Goal: Find contact information: Obtain details needed to contact an individual or organization

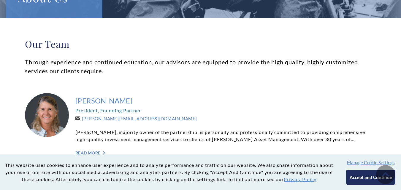
scroll to position [99, 0]
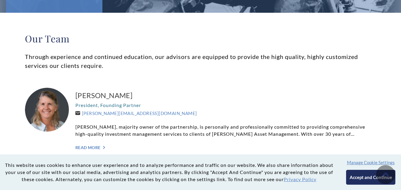
click at [162, 112] on div "[PERSON_NAME] President, Founding Partner [PERSON_NAME][EMAIL_ADDRESS][DOMAIN_N…" at bounding box center [225, 120] width 301 height 65
copy div "[PERSON_NAME][EMAIL_ADDRESS][DOMAIN_NAME]"
drag, startPoint x: 162, startPoint y: 112, endPoint x: 92, endPoint y: 113, distance: 69.5
click at [92, 113] on div "[PERSON_NAME] President, Founding Partner [PERSON_NAME][EMAIL_ADDRESS][DOMAIN_N…" at bounding box center [225, 120] width 301 height 65
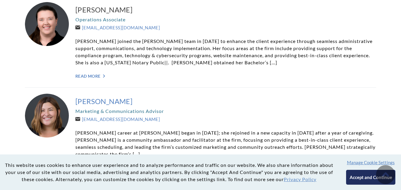
scroll to position [1189, 0]
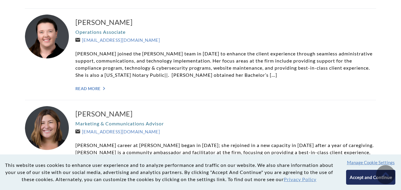
click at [154, 117] on div "[PERSON_NAME] Marketing & Communications Advisor [EMAIL_ADDRESS][DOMAIN_NAME] […" at bounding box center [225, 146] width 301 height 80
copy link "[EMAIL_ADDRESS][DOMAIN_NAME]"
drag, startPoint x: 154, startPoint y: 117, endPoint x: 86, endPoint y: 120, distance: 68.4
click at [84, 118] on div "[PERSON_NAME] Marketing & Communications Advisor [EMAIL_ADDRESS][DOMAIN_NAME] […" at bounding box center [225, 146] width 301 height 80
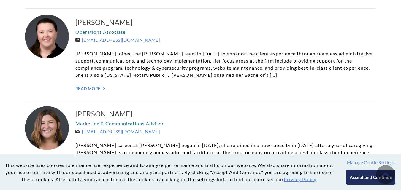
copy link "[EMAIL_ADDRESS][DOMAIN_NAME]"
click at [151, 119] on div "[PERSON_NAME] Marketing & Communications Advisor [EMAIL_ADDRESS][DOMAIN_NAME] […" at bounding box center [225, 146] width 301 height 80
copy link "[EMAIL_ADDRESS][DOMAIN_NAME]"
drag, startPoint x: 151, startPoint y: 119, endPoint x: 84, endPoint y: 119, distance: 67.5
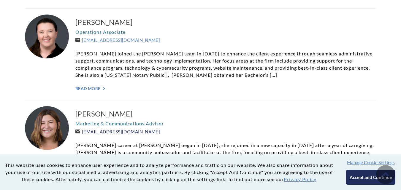
click at [84, 119] on div "[PERSON_NAME] Marketing & Communications Advisor [EMAIL_ADDRESS][DOMAIN_NAME] […" at bounding box center [225, 146] width 301 height 80
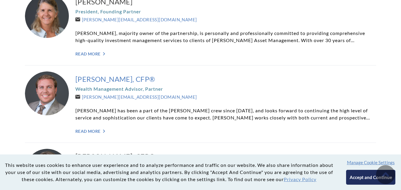
scroll to position [198, 0]
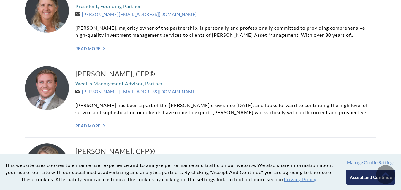
click at [155, 93] on div "[PERSON_NAME], CFP® Wealth Management Advisor, Partner [PERSON_NAME][EMAIL_ADDR…" at bounding box center [225, 98] width 301 height 65
drag, startPoint x: 155, startPoint y: 93, endPoint x: 89, endPoint y: 101, distance: 66.2
click at [87, 91] on div "[PERSON_NAME], CFP® Wealth Management Advisor, Partner [PERSON_NAME][EMAIL_ADDR…" at bounding box center [225, 98] width 301 height 65
copy div "[PERSON_NAME][EMAIL_ADDRESS][DOMAIN_NAME]"
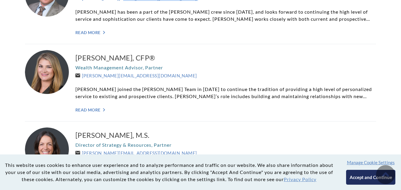
scroll to position [297, 0]
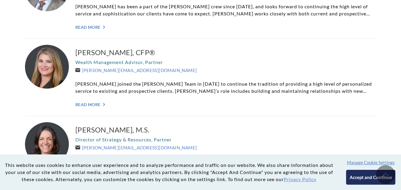
click at [152, 69] on div "[PERSON_NAME], CFP® Wealth Management Advisor, Partner [PERSON_NAME][EMAIL_ADDR…" at bounding box center [225, 77] width 301 height 65
copy div "[PERSON_NAME][EMAIL_ADDRESS][DOMAIN_NAME]"
drag, startPoint x: 152, startPoint y: 69, endPoint x: 98, endPoint y: 95, distance: 59.9
click at [82, 70] on div "[PERSON_NAME], CFP® Wealth Management Advisor, Partner [PERSON_NAME][EMAIL_ADDR…" at bounding box center [225, 77] width 301 height 65
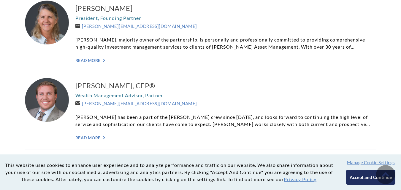
scroll to position [99, 0]
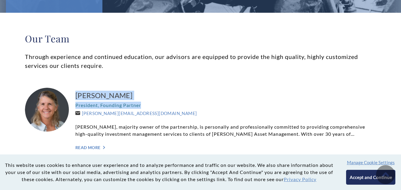
drag, startPoint x: 74, startPoint y: 93, endPoint x: 94, endPoint y: 6, distance: 89.2
click at [155, 107] on div "[PERSON_NAME] President, Founding Partner [PERSON_NAME][EMAIL_ADDRESS][DOMAIN_N…" at bounding box center [201, 121] width 352 height 78
copy div "[PERSON_NAME] President, Founding Partner"
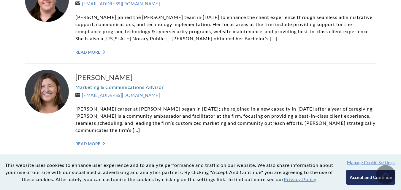
scroll to position [1240, 0]
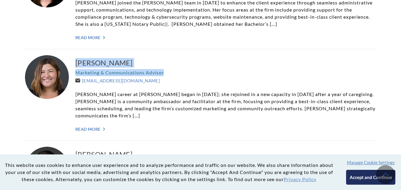
copy div "[PERSON_NAME] Marketing & Communications Advisor"
drag, startPoint x: 75, startPoint y: 48, endPoint x: 164, endPoint y: 58, distance: 89.5
click at [164, 58] on div "[PERSON_NAME] Marketing & Communications Advisor [EMAIL_ADDRESS][DOMAIN_NAME] […" at bounding box center [201, 95] width 352 height 92
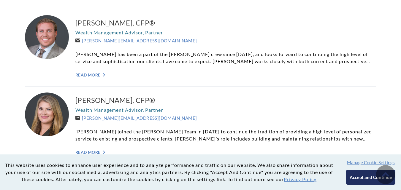
scroll to position [150, 0]
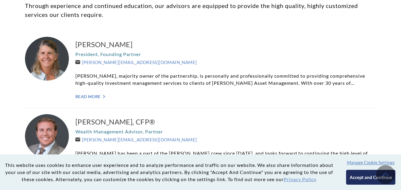
click at [74, 118] on div "[PERSON_NAME], CFP® Wealth Management Advisor, Partner [PERSON_NAME][EMAIL_ADDR…" at bounding box center [201, 147] width 352 height 78
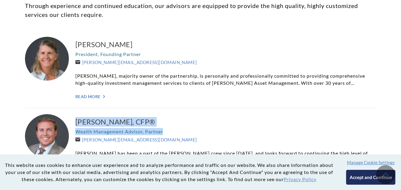
drag, startPoint x: 74, startPoint y: 118, endPoint x: 157, endPoint y: 129, distance: 83.3
click at [157, 129] on div "[PERSON_NAME], CFP® Wealth Management Advisor, Partner [PERSON_NAME][EMAIL_ADDR…" at bounding box center [201, 147] width 352 height 78
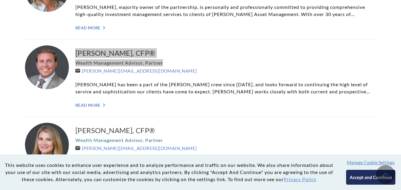
scroll to position [249, 0]
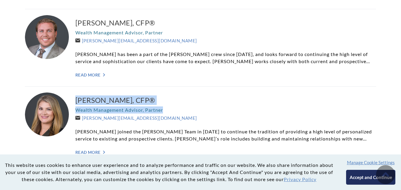
drag, startPoint x: 75, startPoint y: 98, endPoint x: 167, endPoint y: 109, distance: 93.0
click at [167, 109] on div "[PERSON_NAME], CFP® Wealth Management Advisor, Partner [PERSON_NAME][EMAIL_ADDR…" at bounding box center [201, 126] width 352 height 78
